Goal: Information Seeking & Learning: Learn about a topic

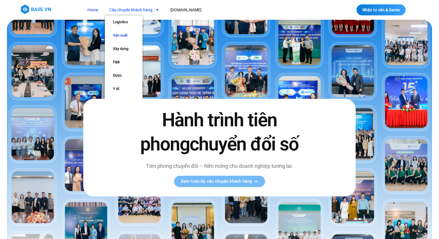
click at [124, 33] on link "Sản xuất" at bounding box center [124, 35] width 38 height 13
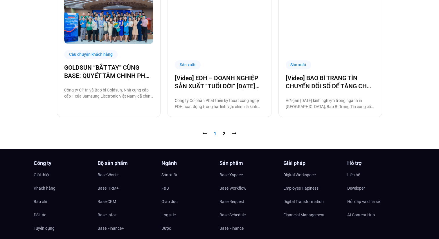
scroll to position [620, 0]
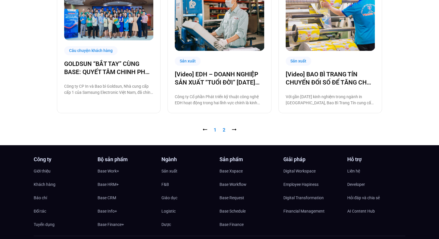
click at [224, 132] on link "Trang 2" at bounding box center [224, 130] width 3 height 6
